Goal: Transaction & Acquisition: Subscribe to service/newsletter

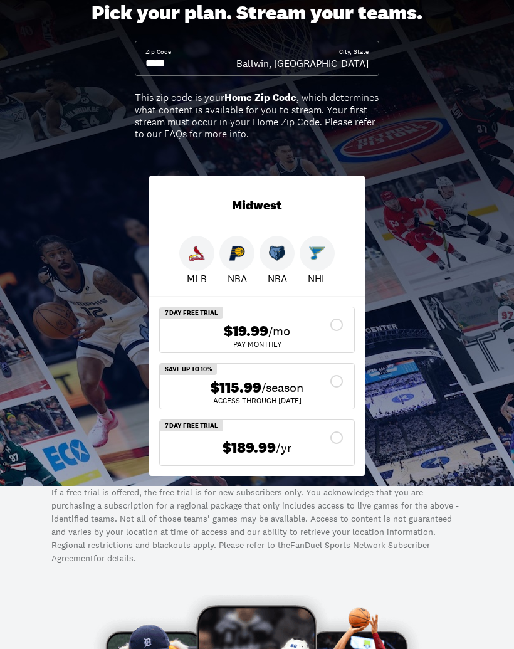
scroll to position [83, 0]
click at [165, 57] on input at bounding box center [190, 64] width 91 height 14
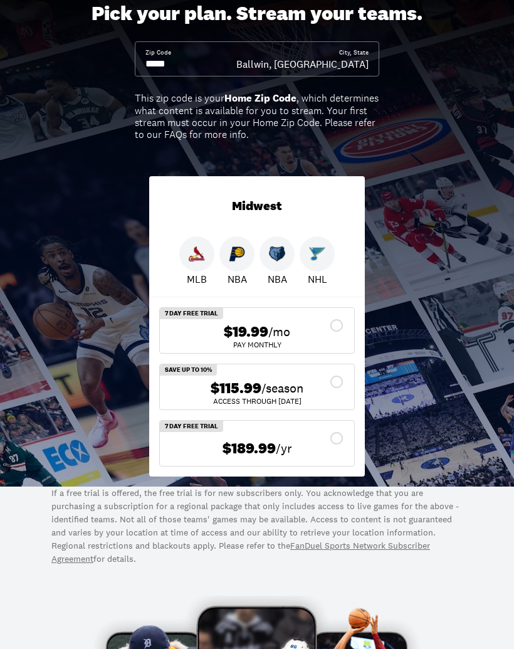
click at [161, 57] on input at bounding box center [190, 64] width 91 height 14
click at [179, 60] on input at bounding box center [190, 64] width 91 height 14
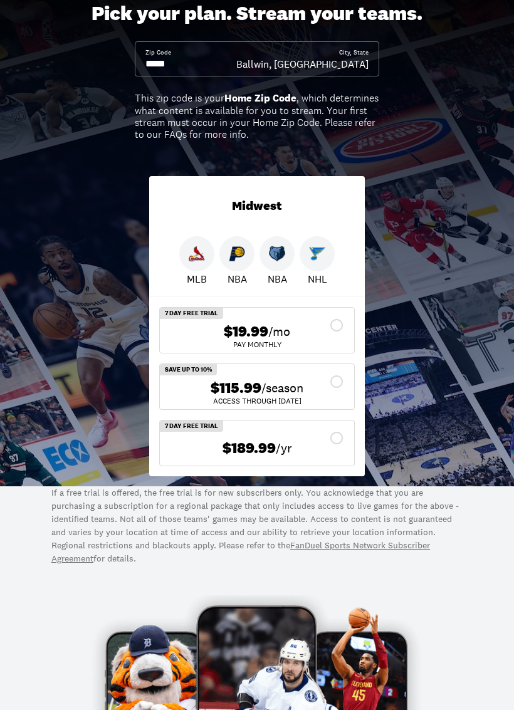
click at [199, 60] on input at bounding box center [190, 64] width 91 height 14
click at [192, 63] on input at bounding box center [190, 64] width 91 height 14
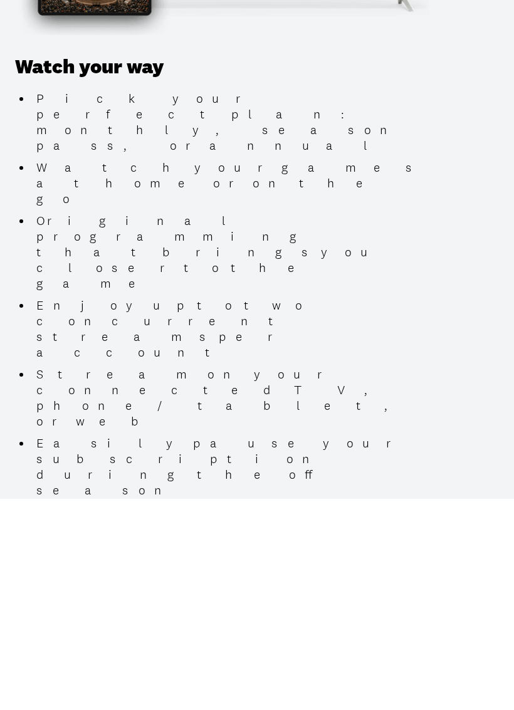
scroll to position [1510, 0]
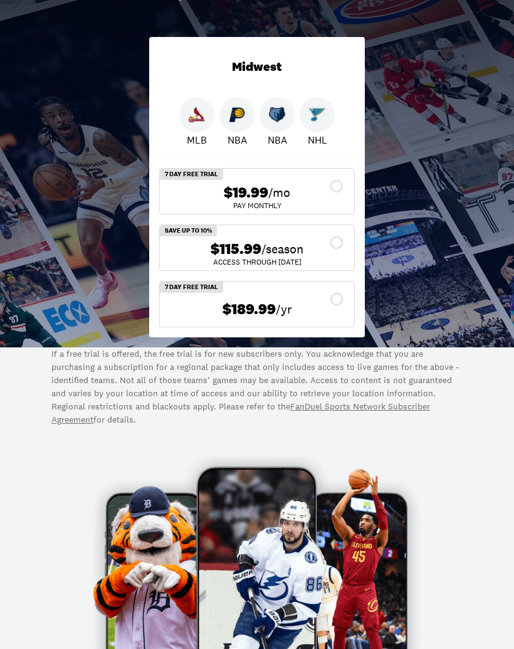
scroll to position [222, 0]
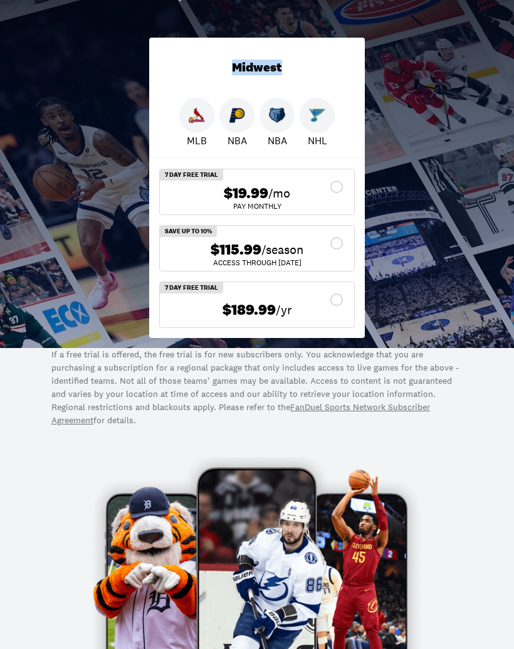
click at [43, 78] on div "Pick your plan. Stream your teams. Zip Code City, [GEOGRAPHIC_DATA], [GEOGRAPHI…" at bounding box center [257, 90] width 514 height 516
